Goal: Use online tool/utility: Utilize a website feature to perform a specific function

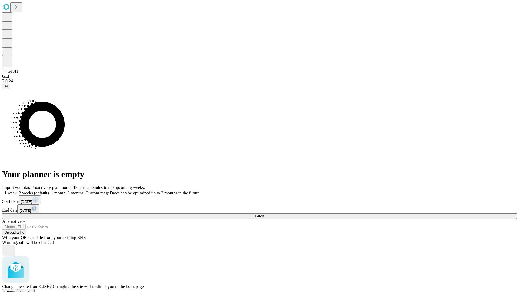
click at [33, 290] on span "Confirm" at bounding box center [26, 292] width 13 height 4
click at [49, 191] on label "2 weeks (default)" at bounding box center [33, 193] width 32 height 5
click at [264, 214] on span "Fetch" at bounding box center [259, 216] width 9 height 4
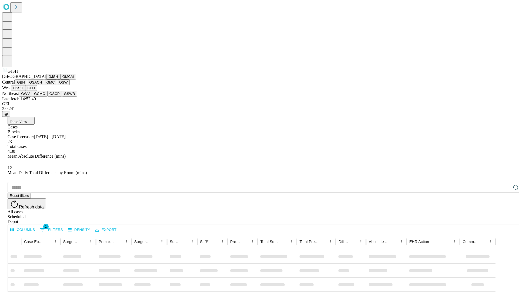
click at [60, 80] on button "GMCM" at bounding box center [68, 77] width 16 height 6
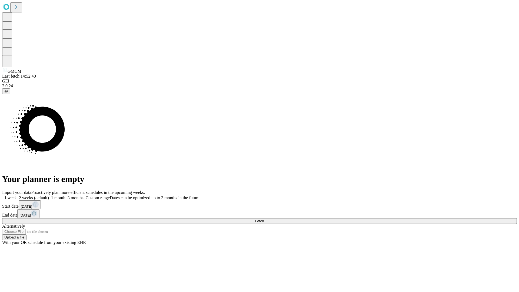
click at [49, 196] on label "2 weeks (default)" at bounding box center [33, 198] width 32 height 5
click at [264, 219] on span "Fetch" at bounding box center [259, 221] width 9 height 4
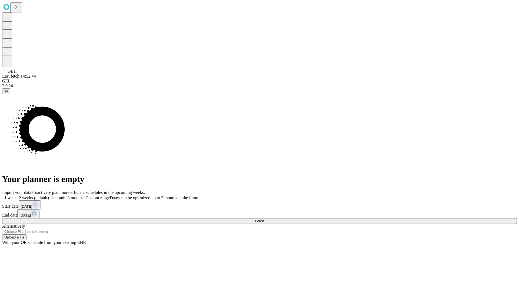
click at [49, 196] on label "2 weeks (default)" at bounding box center [33, 198] width 32 height 5
click at [264, 219] on span "Fetch" at bounding box center [259, 221] width 9 height 4
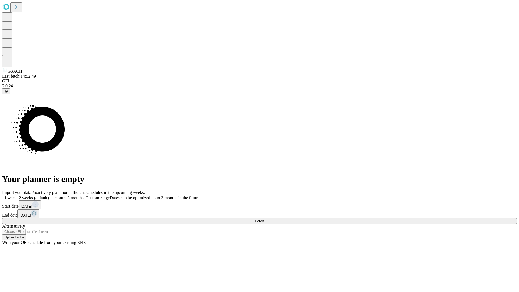
click at [49, 196] on label "2 weeks (default)" at bounding box center [33, 198] width 32 height 5
click at [264, 219] on span "Fetch" at bounding box center [259, 221] width 9 height 4
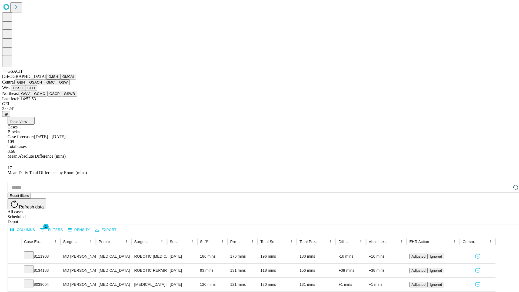
click at [44, 85] on button "GMC" at bounding box center [50, 83] width 13 height 6
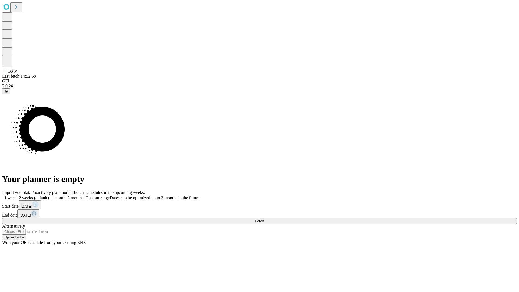
click at [49, 196] on label "2 weeks (default)" at bounding box center [33, 198] width 32 height 5
click at [264, 219] on span "Fetch" at bounding box center [259, 221] width 9 height 4
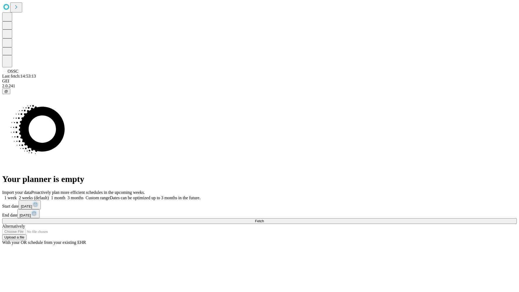
click at [49, 196] on label "2 weeks (default)" at bounding box center [33, 198] width 32 height 5
click at [264, 219] on span "Fetch" at bounding box center [259, 221] width 9 height 4
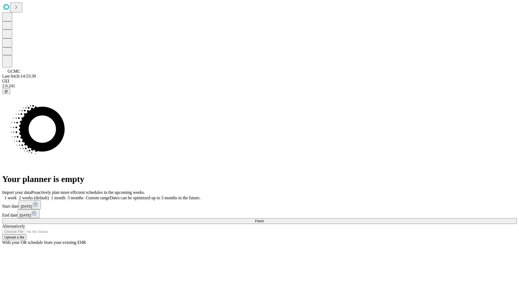
click at [49, 196] on label "2 weeks (default)" at bounding box center [33, 198] width 32 height 5
click at [264, 219] on span "Fetch" at bounding box center [259, 221] width 9 height 4
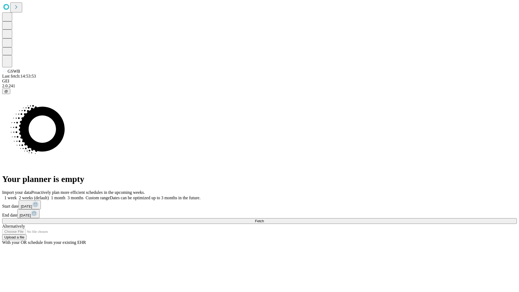
click at [49, 196] on label "2 weeks (default)" at bounding box center [33, 198] width 32 height 5
click at [264, 219] on span "Fetch" at bounding box center [259, 221] width 9 height 4
